Goal: Information Seeking & Learning: Learn about a topic

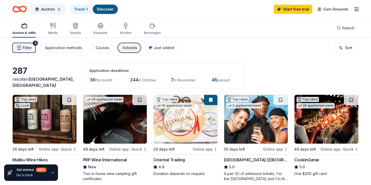
click at [275, 48] on div "Filter 3 Application methods Causes Schools Just added Sort" at bounding box center [185, 48] width 371 height 21
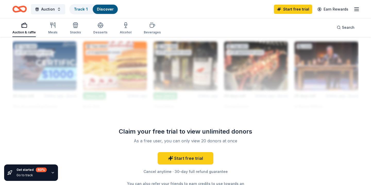
scroll to position [453, 0]
